Goal: Obtain resource: Obtain resource

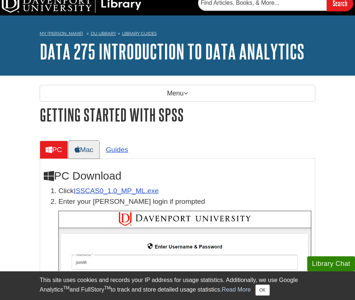
scroll to position [8, 0]
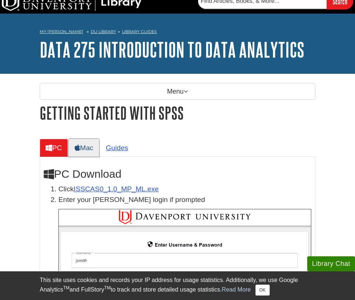
click at [91, 146] on link "Mac" at bounding box center [84, 148] width 30 height 18
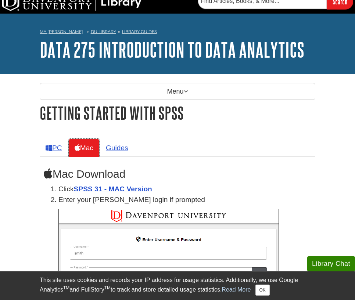
scroll to position [21, 0]
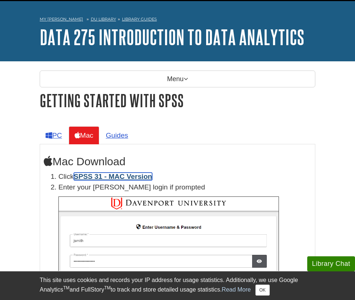
click at [119, 176] on link "SPSS 31 - MAC Version" at bounding box center [113, 177] width 78 height 8
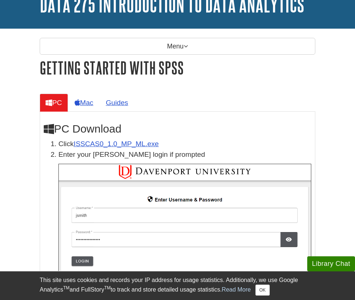
scroll to position [58, 0]
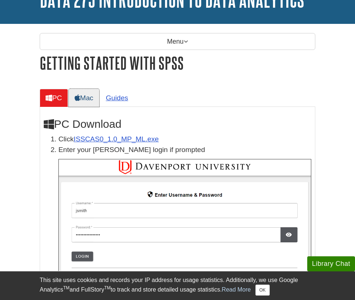
click at [90, 100] on link "Mac" at bounding box center [84, 98] width 30 height 18
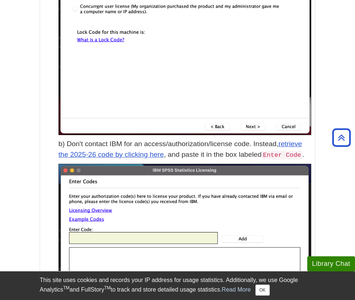
scroll to position [2005, 0]
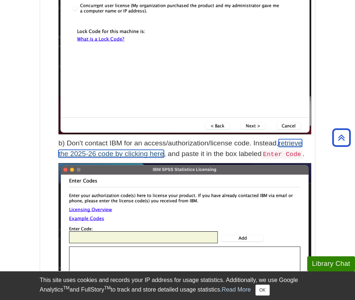
click at [289, 144] on link "retrieve the 2025-26 code by clicking here" at bounding box center [179, 148] width 243 height 18
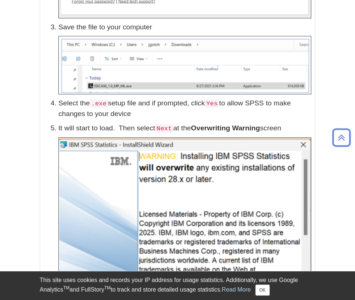
scroll to position [88, 0]
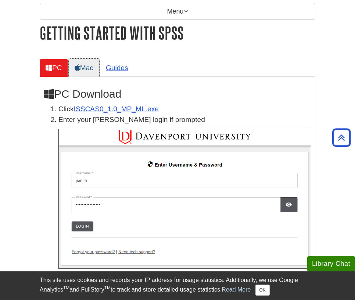
click at [90, 62] on link "Mac" at bounding box center [84, 68] width 30 height 18
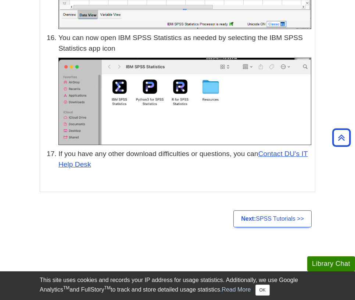
scroll to position [3273, 0]
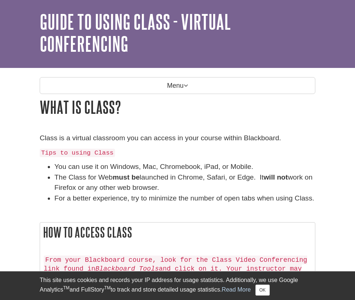
scroll to position [140, 0]
